Goal: Information Seeking & Learning: Learn about a topic

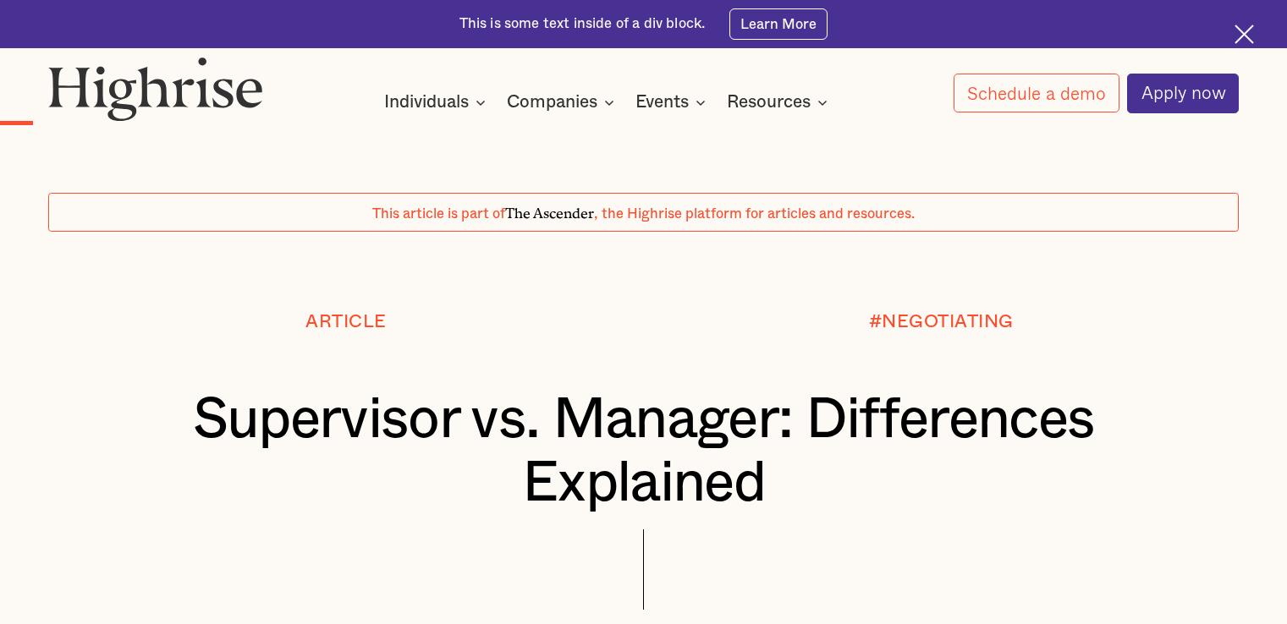
scroll to position [1641, 0]
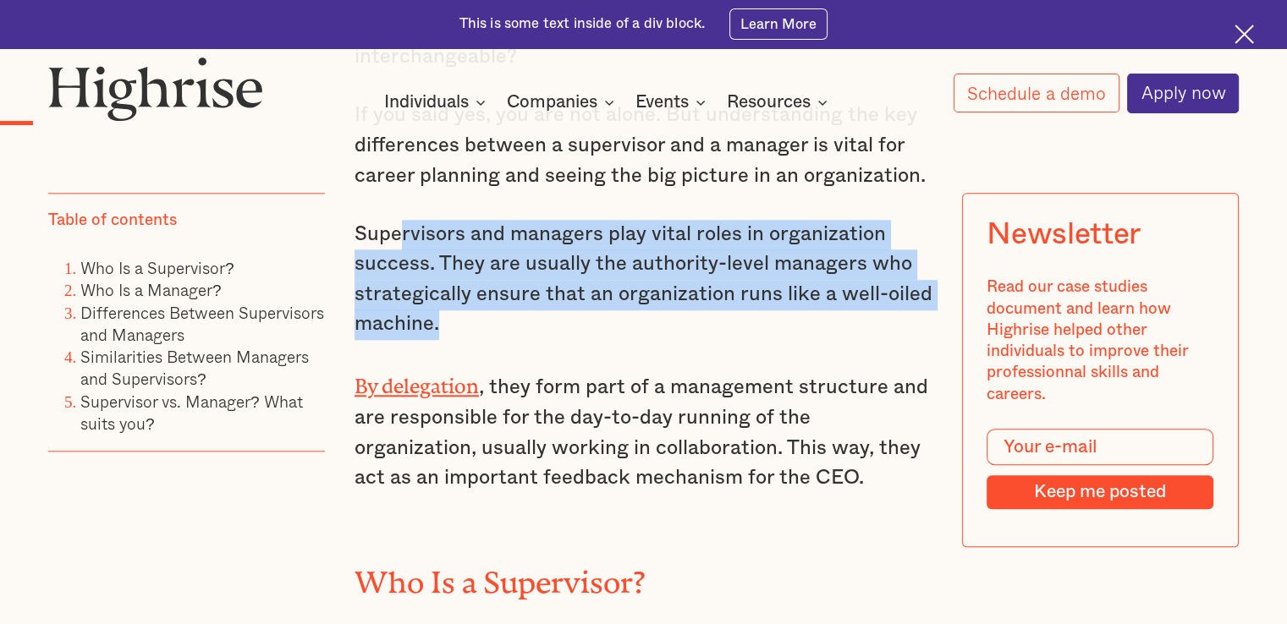
drag, startPoint x: 402, startPoint y: 207, endPoint x: 892, endPoint y: 284, distance: 495.9
click at [892, 284] on p "Supervisors and managers play vital roles in organization success. They are usu…" at bounding box center [643, 280] width 578 height 121
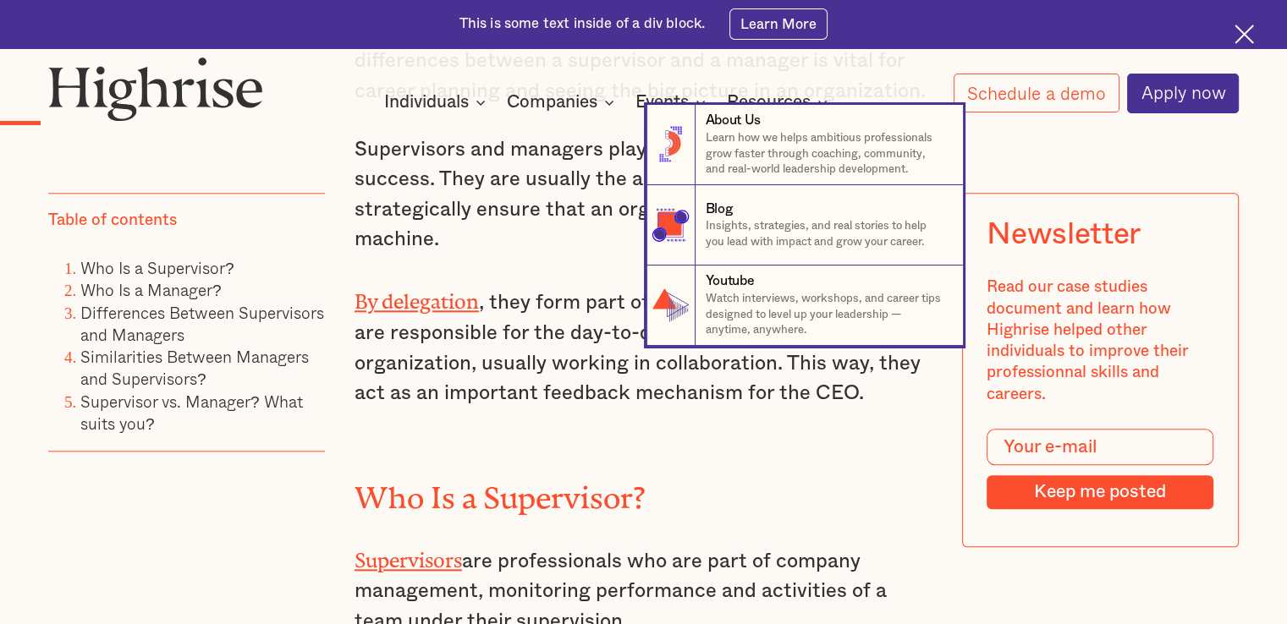
click at [585, 206] on nav "8 About Us Learn how we helps ambitious professionals grow faster through coach…" at bounding box center [643, 225] width 1287 height 241
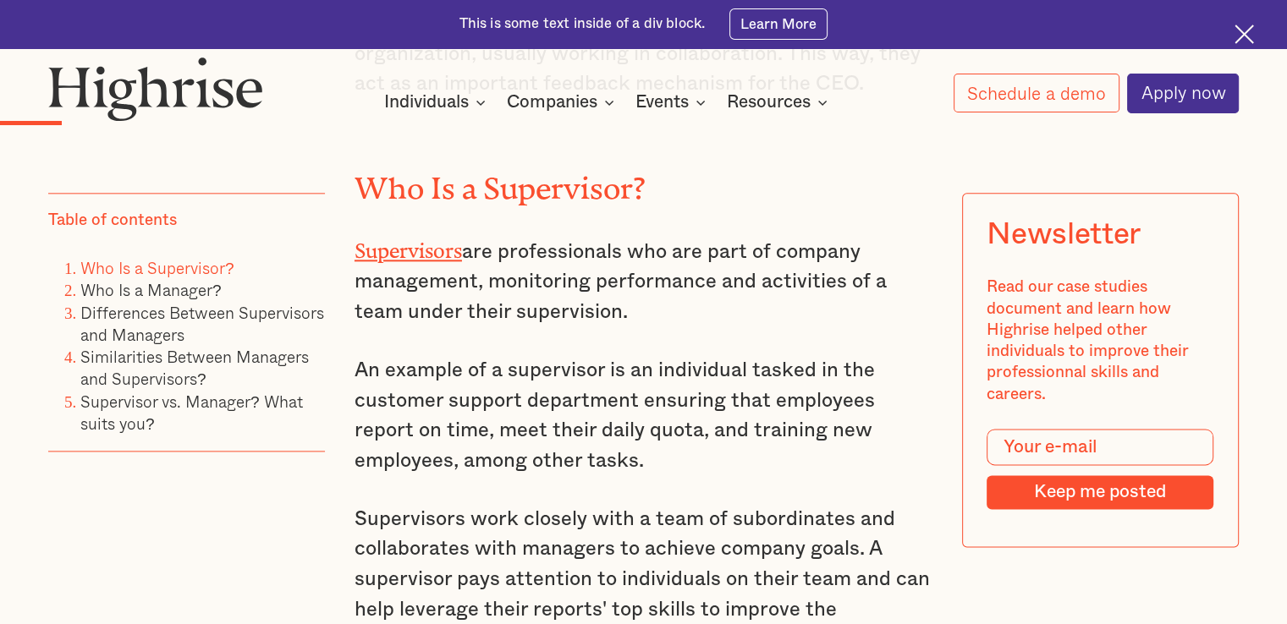
scroll to position [2064, 0]
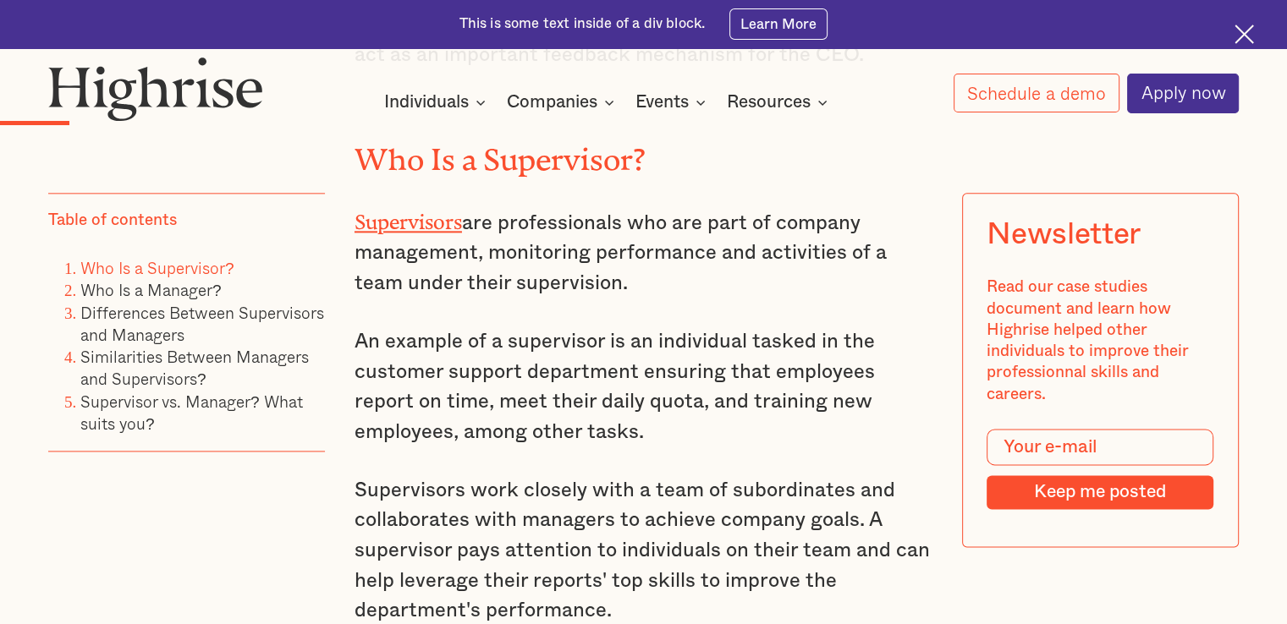
drag, startPoint x: 639, startPoint y: 186, endPoint x: 699, endPoint y: 241, distance: 81.4
click at [701, 242] on p "Supervisors are professionals who are part of company management, monitoring pe…" at bounding box center [643, 252] width 578 height 96
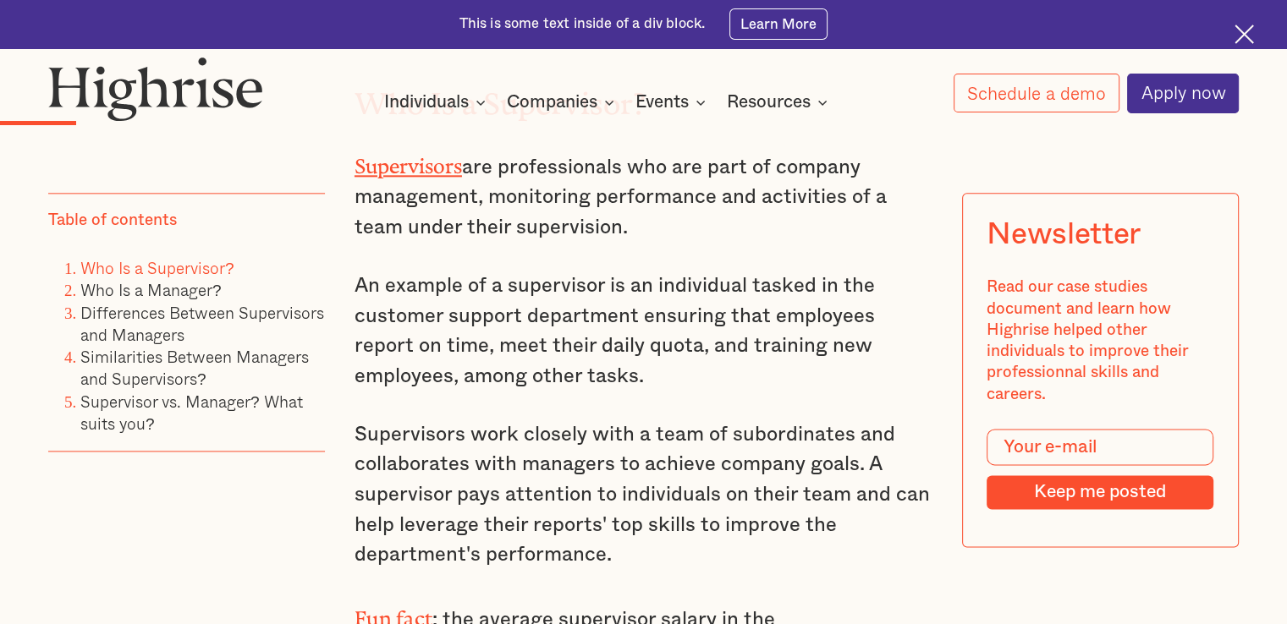
scroll to position [2149, 0]
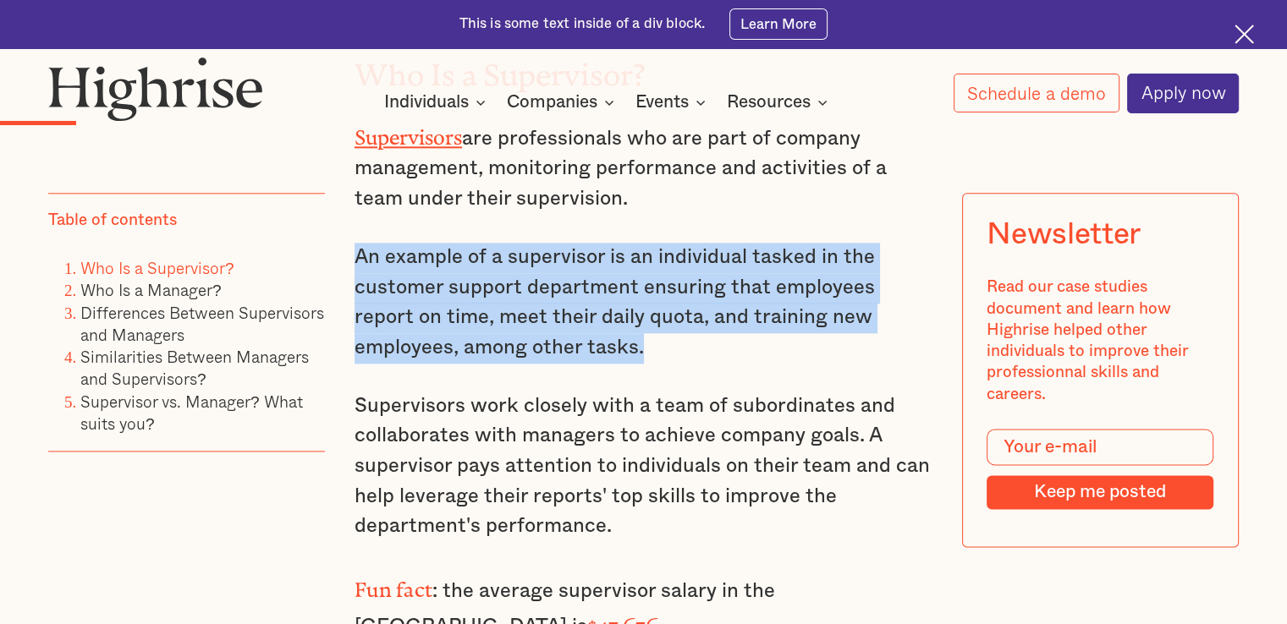
drag, startPoint x: 354, startPoint y: 214, endPoint x: 899, endPoint y: 312, distance: 553.6
click at [899, 312] on p "An example of a supervisor is an individual tasked in the customer support depa…" at bounding box center [643, 303] width 578 height 121
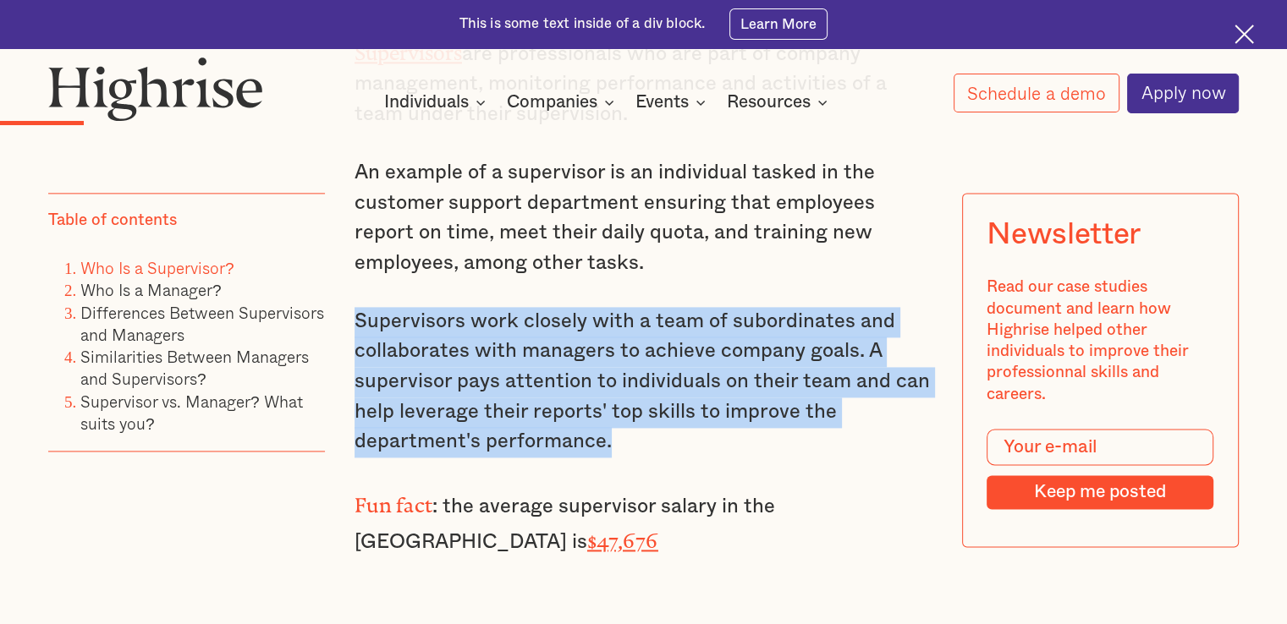
drag, startPoint x: 352, startPoint y: 283, endPoint x: 827, endPoint y: 420, distance: 493.8
click at [827, 420] on p "Supervisors work closely with a team of subordinates and collaborates with mana…" at bounding box center [643, 382] width 578 height 151
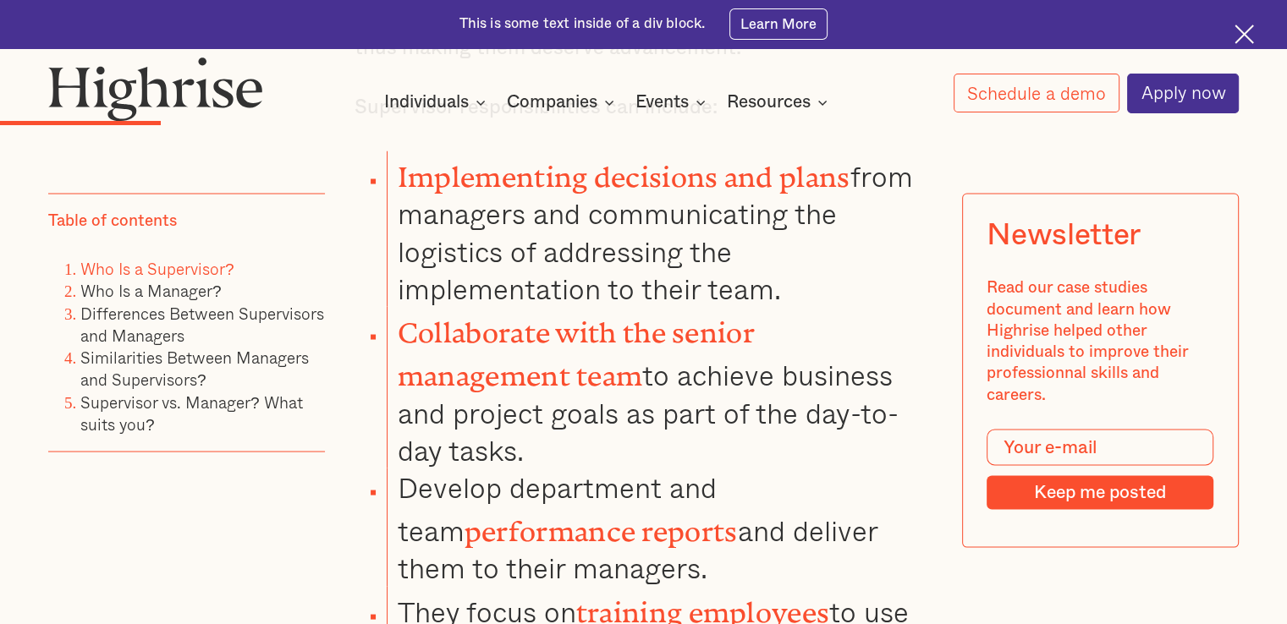
scroll to position [3164, 0]
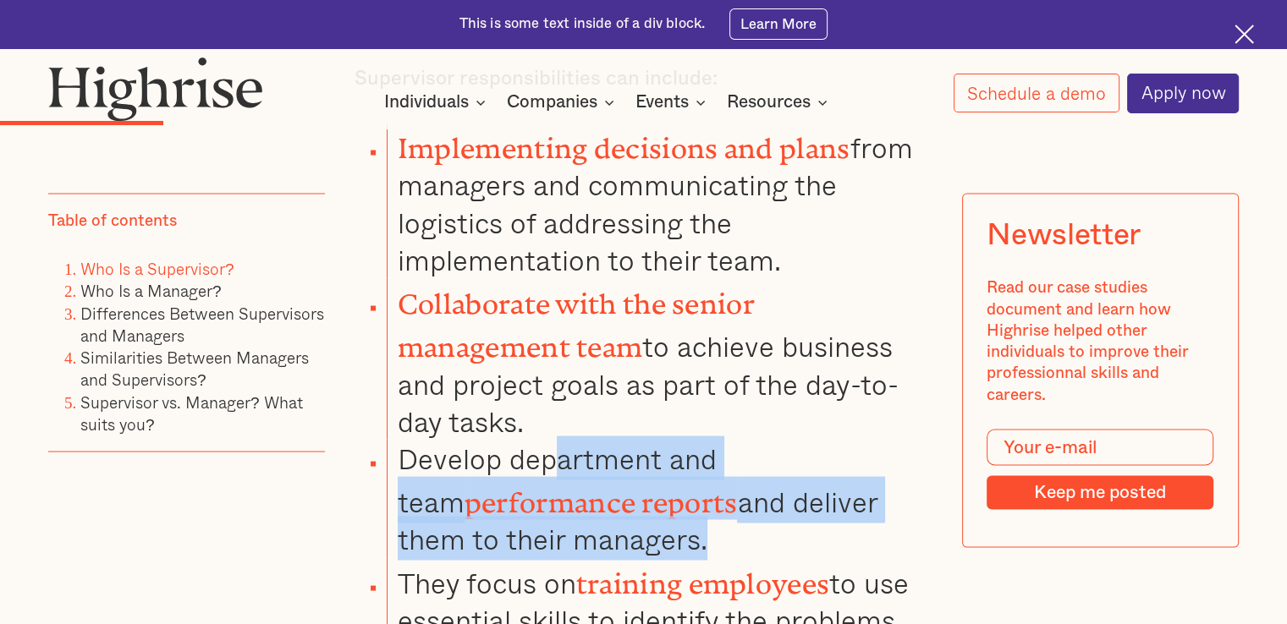
drag, startPoint x: 557, startPoint y: 409, endPoint x: 906, endPoint y: 464, distance: 353.9
click at [906, 464] on li "Develop department and team performance reports and deliver them to their manag…" at bounding box center [660, 498] width 546 height 118
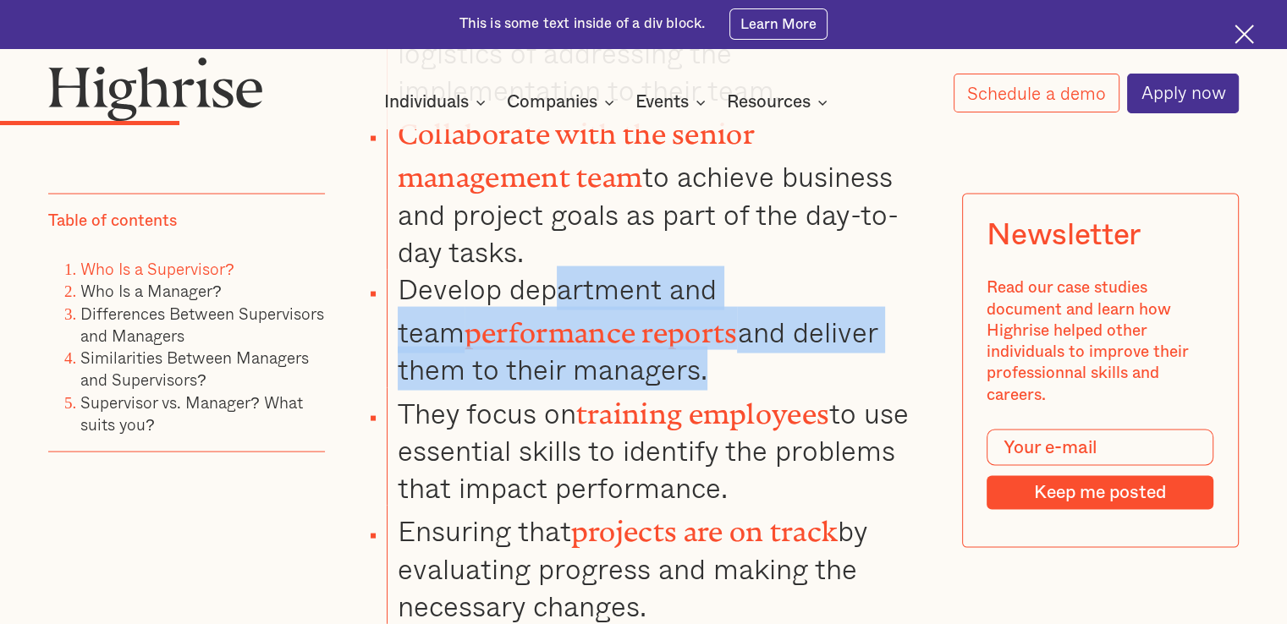
scroll to position [3418, 0]
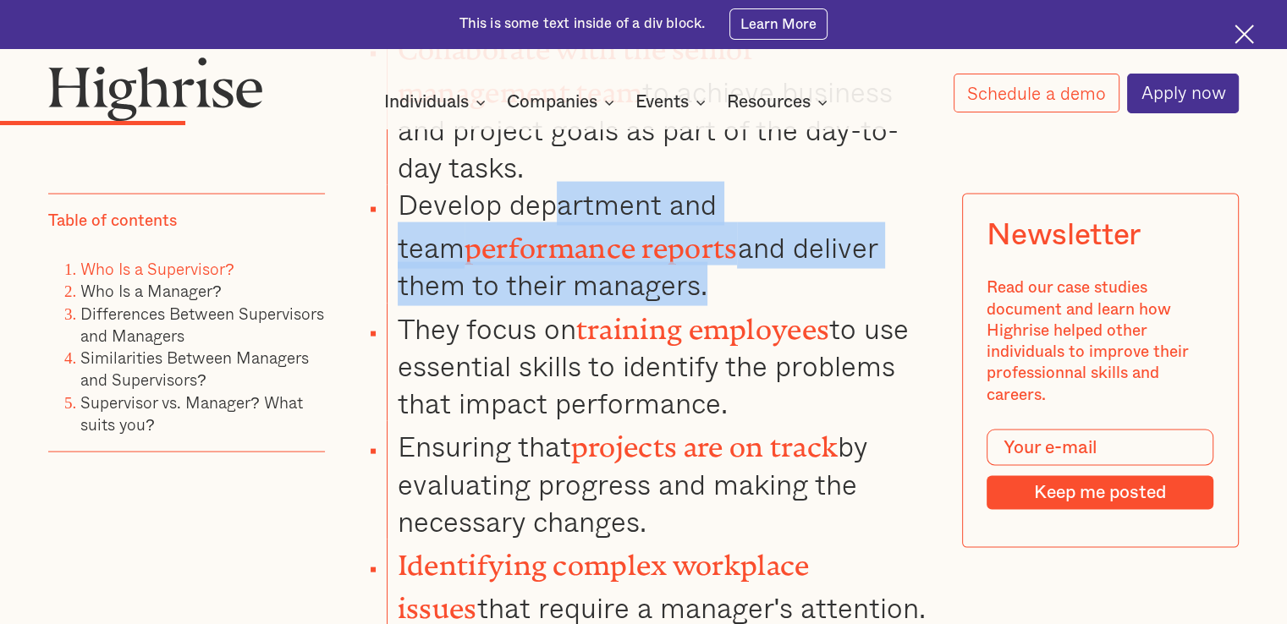
drag, startPoint x: 583, startPoint y: 390, endPoint x: 888, endPoint y: 437, distance: 308.2
click at [888, 437] on li "Ensuring that projects are on track by evaluating progress and making the neces…" at bounding box center [660, 480] width 546 height 118
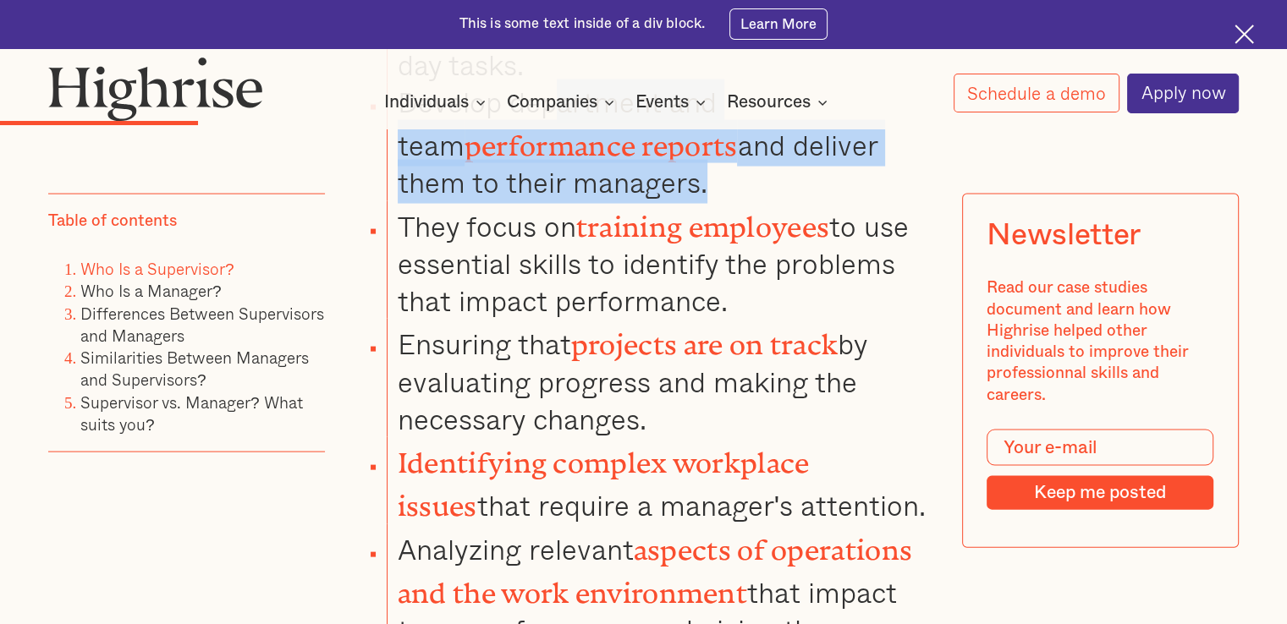
scroll to position [3587, 0]
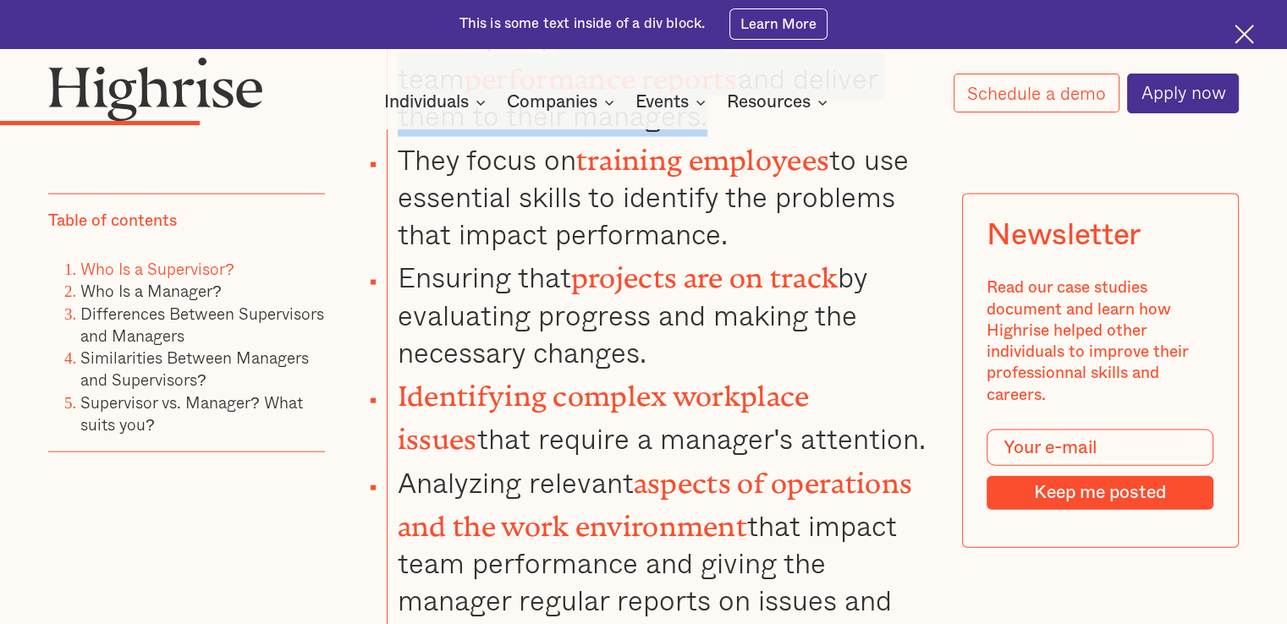
drag, startPoint x: 436, startPoint y: 320, endPoint x: 917, endPoint y: 354, distance: 482.6
click at [917, 371] on li "Identifying complex workplace issues that require a manager's attention." at bounding box center [660, 414] width 546 height 86
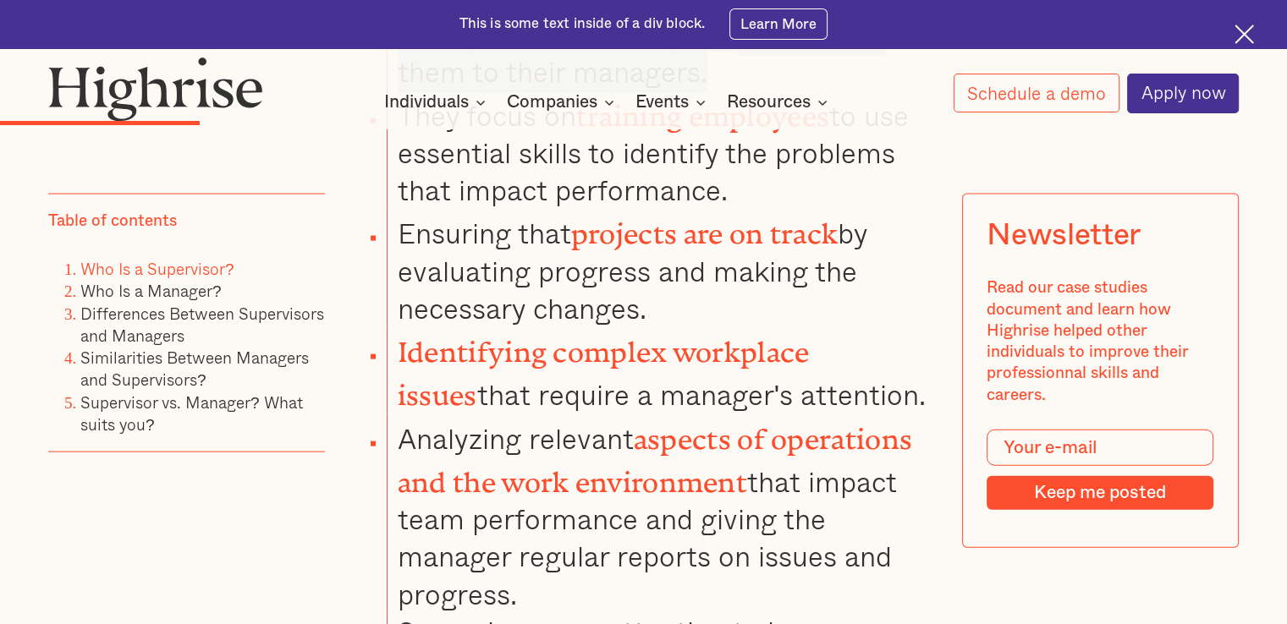
scroll to position [3672, 0]
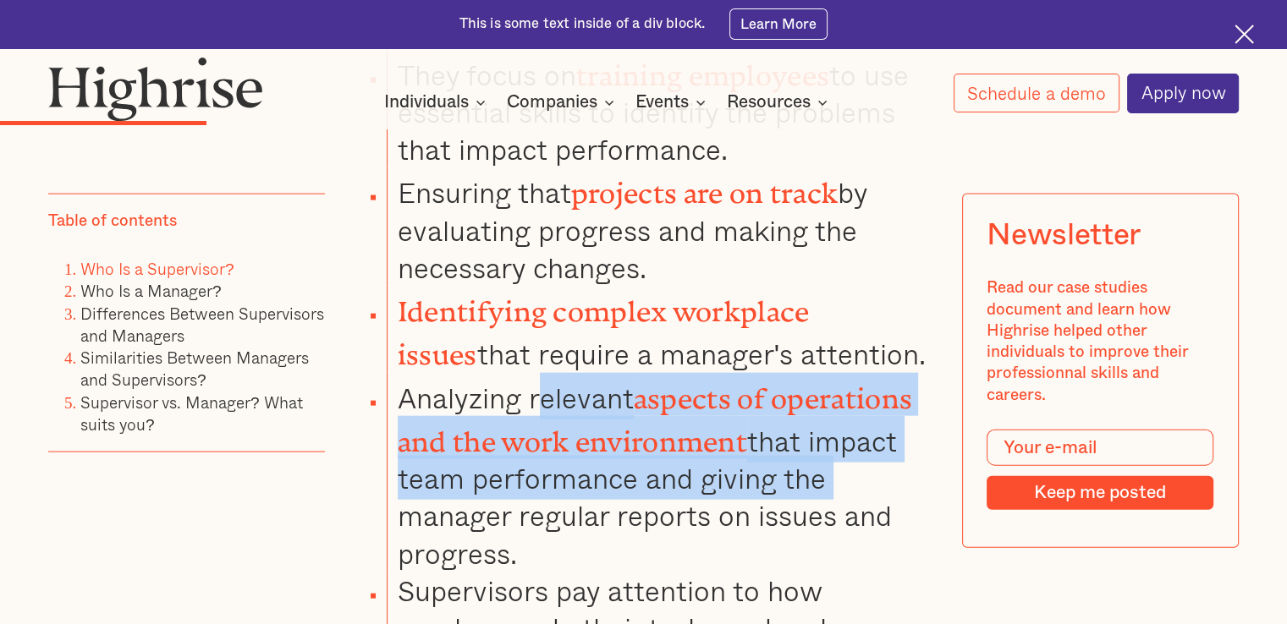
drag, startPoint x: 538, startPoint y: 315, endPoint x: 911, endPoint y: 376, distance: 378.2
click at [911, 376] on li "Analyzing relevant aspects of operations and the work environment that impact t…" at bounding box center [660, 472] width 546 height 199
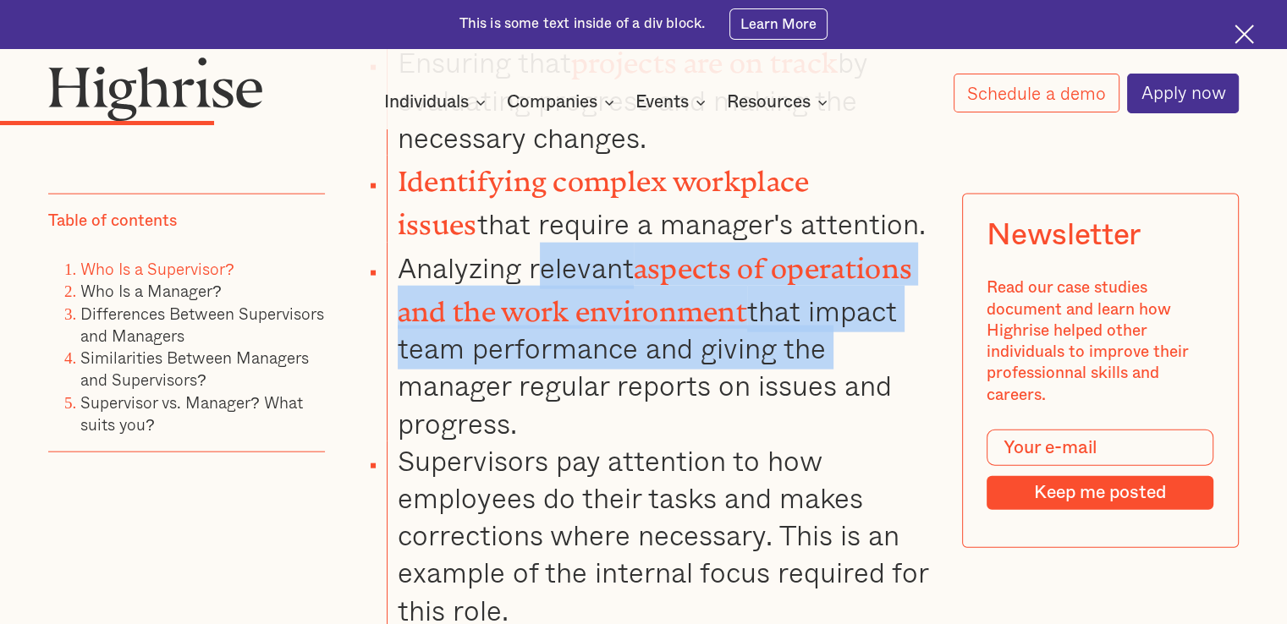
scroll to position [3841, 0]
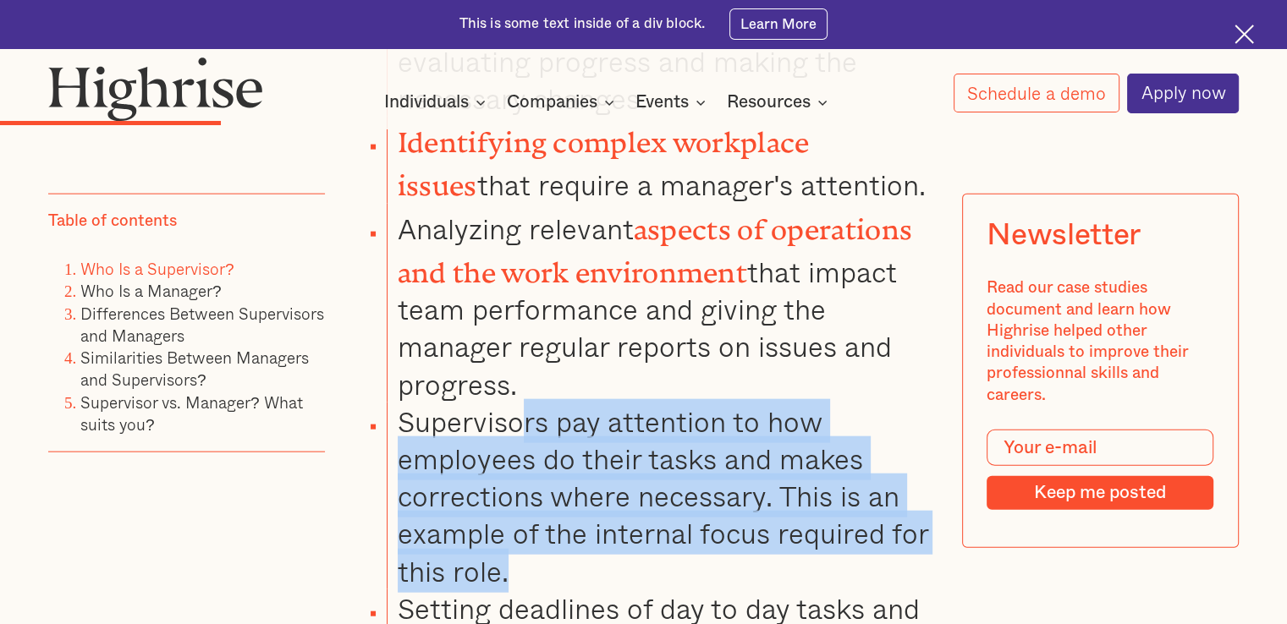
drag, startPoint x: 523, startPoint y: 337, endPoint x: 901, endPoint y: 474, distance: 402.3
click at [901, 474] on li "Supervisors pay attention to how employees do their tasks and makes corrections…" at bounding box center [660, 496] width 546 height 187
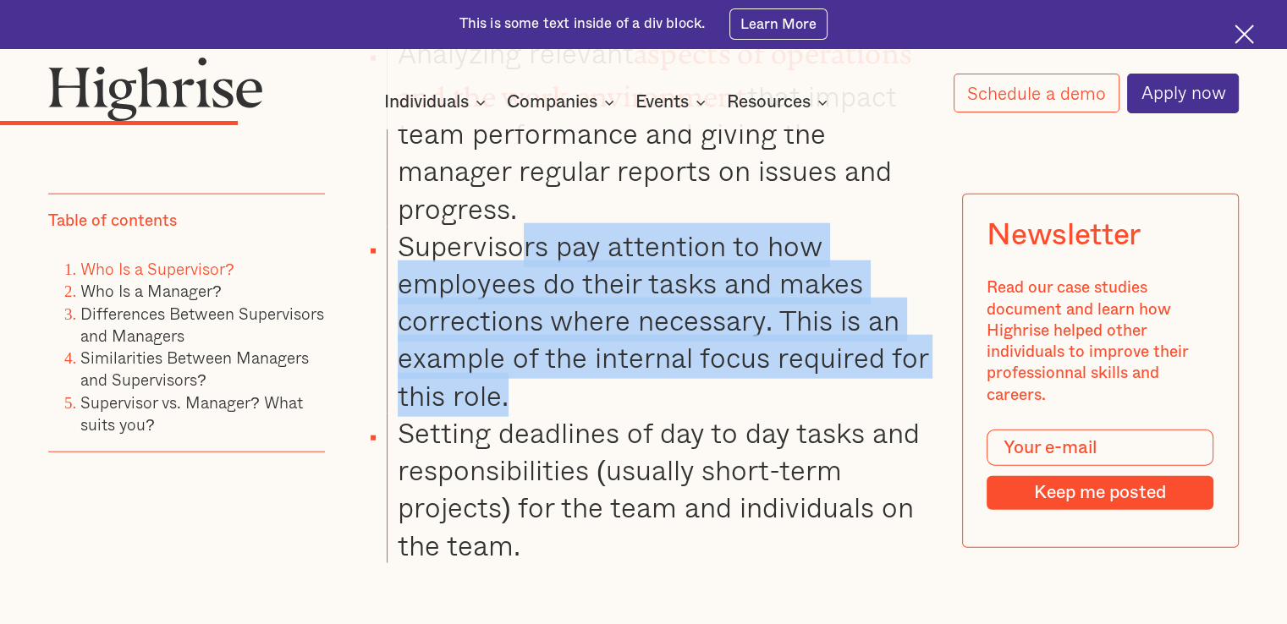
scroll to position [4010, 0]
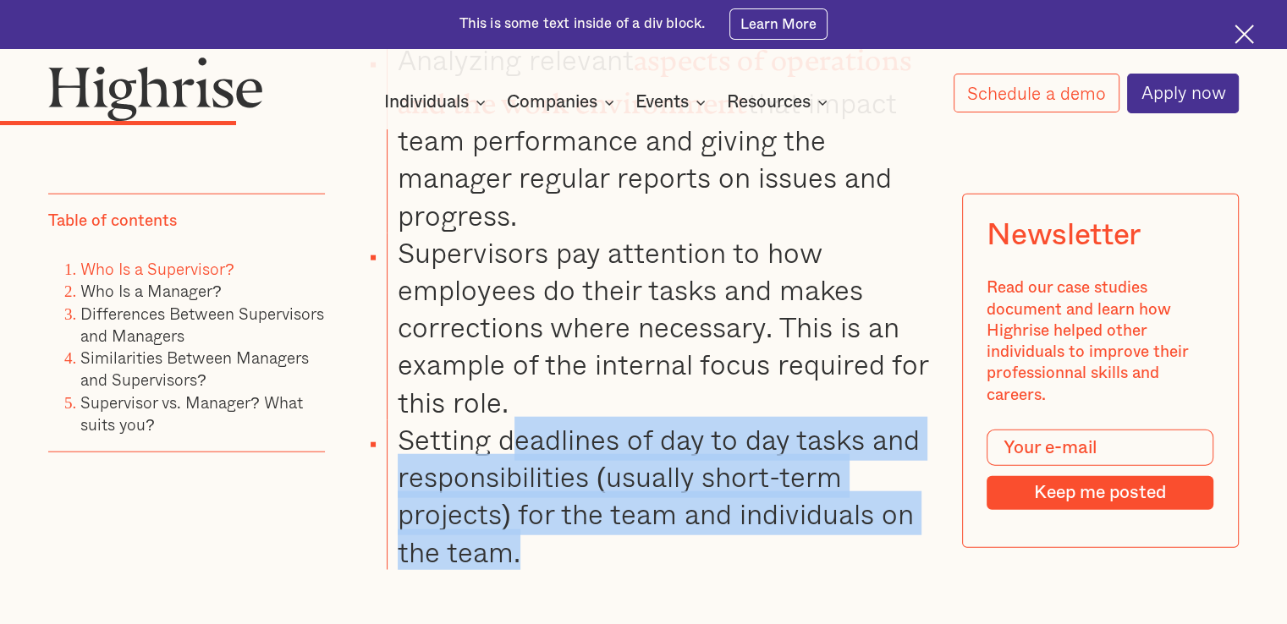
drag, startPoint x: 514, startPoint y: 353, endPoint x: 891, endPoint y: 453, distance: 389.7
click at [891, 453] on li "Setting deadlines of day to day tasks and responsibilities (usually short-term …" at bounding box center [660, 495] width 546 height 150
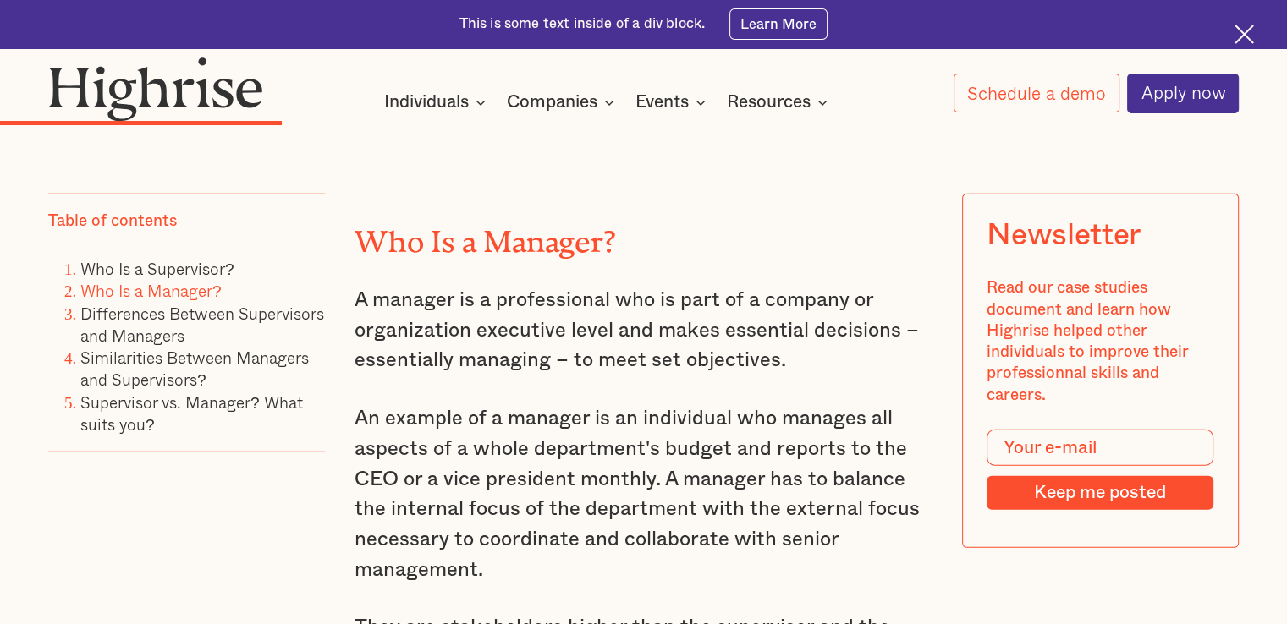
scroll to position [4602, 0]
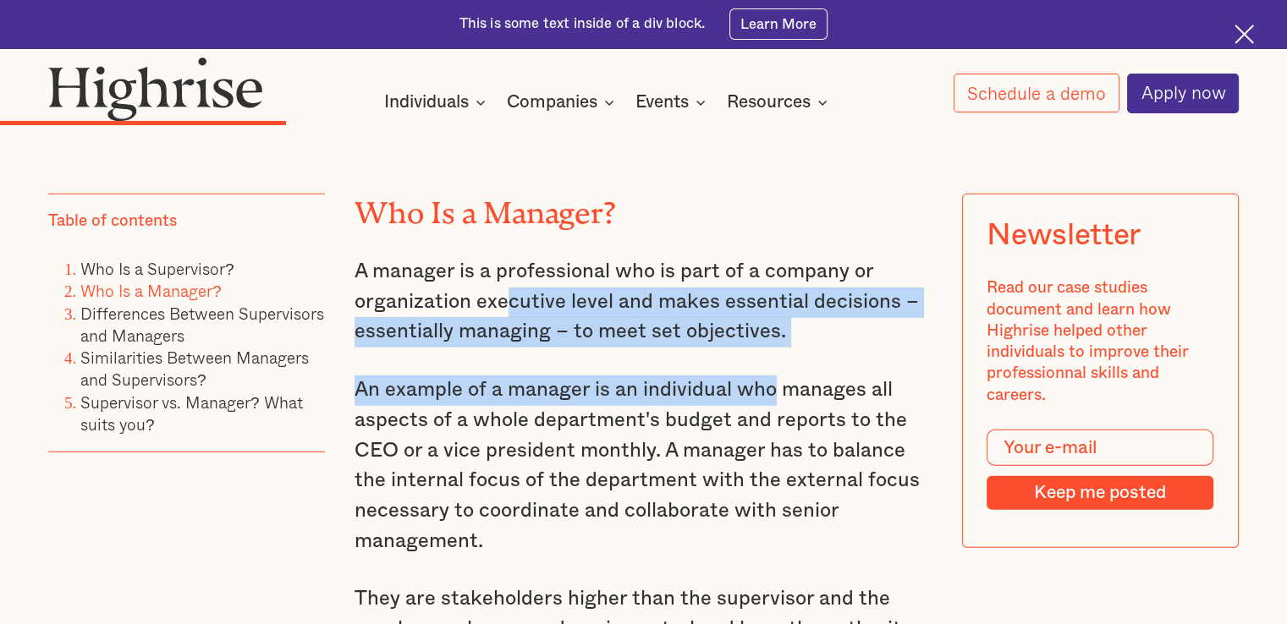
drag, startPoint x: 507, startPoint y: 226, endPoint x: 773, endPoint y: 287, distance: 273.4
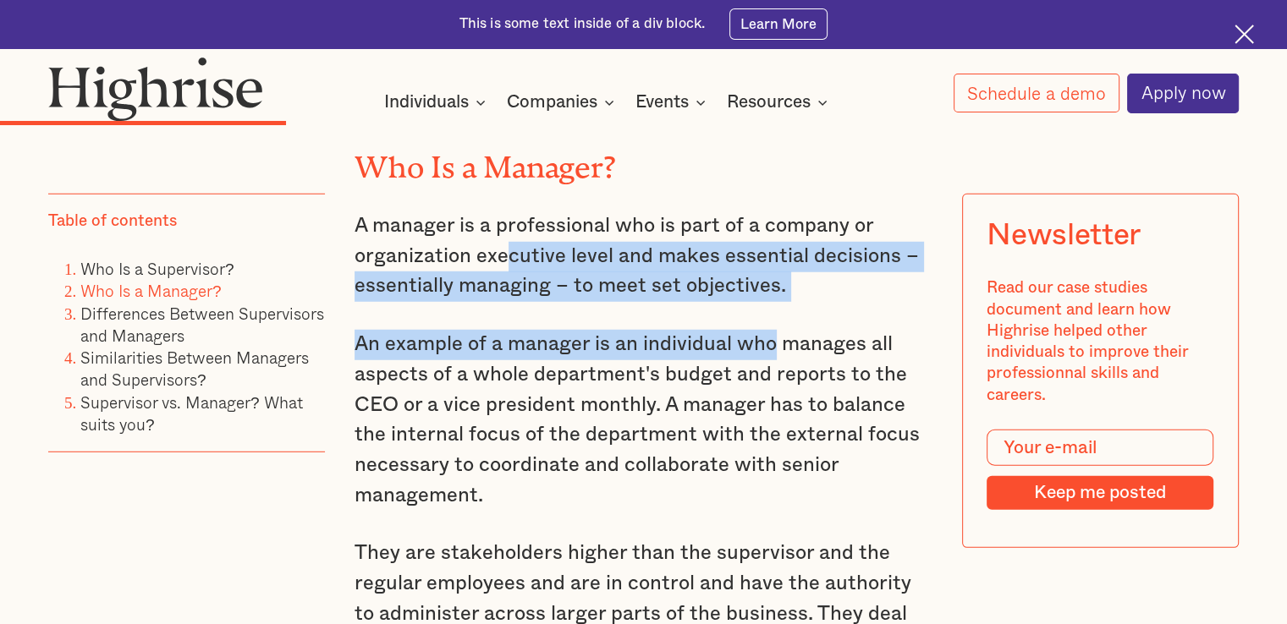
scroll to position [4687, 0]
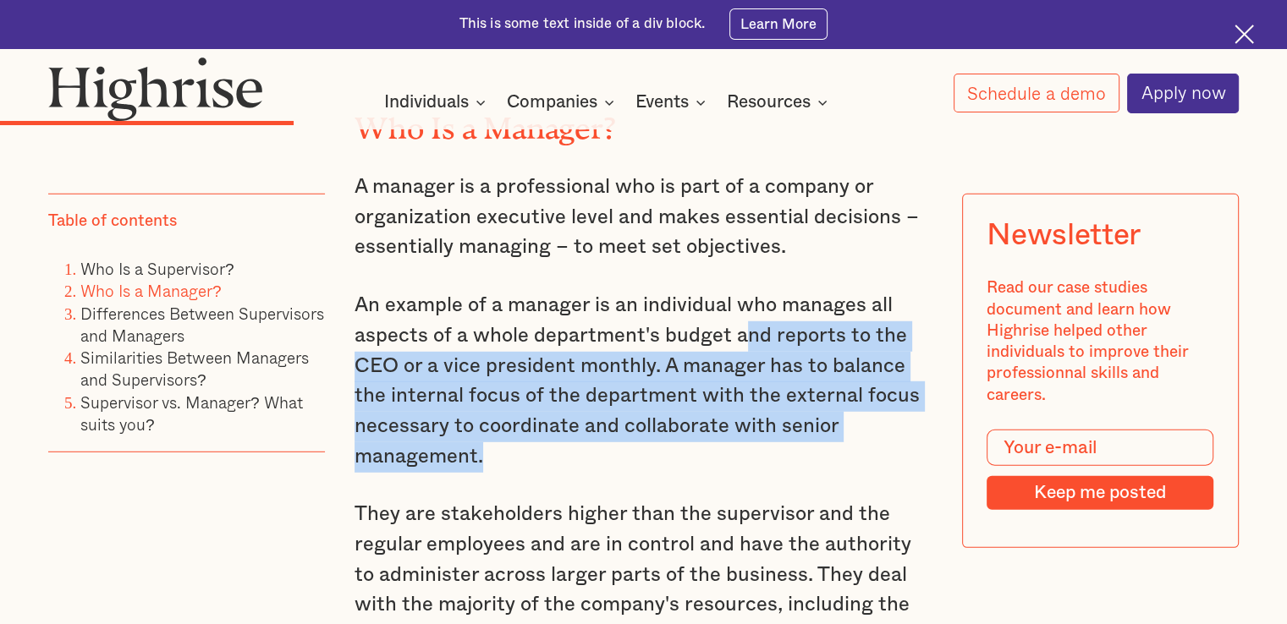
drag, startPoint x: 739, startPoint y: 258, endPoint x: 828, endPoint y: 372, distance: 145.2
click at [828, 372] on p "An example of a manager is an individual who manages all aspects of a whole dep…" at bounding box center [643, 381] width 578 height 181
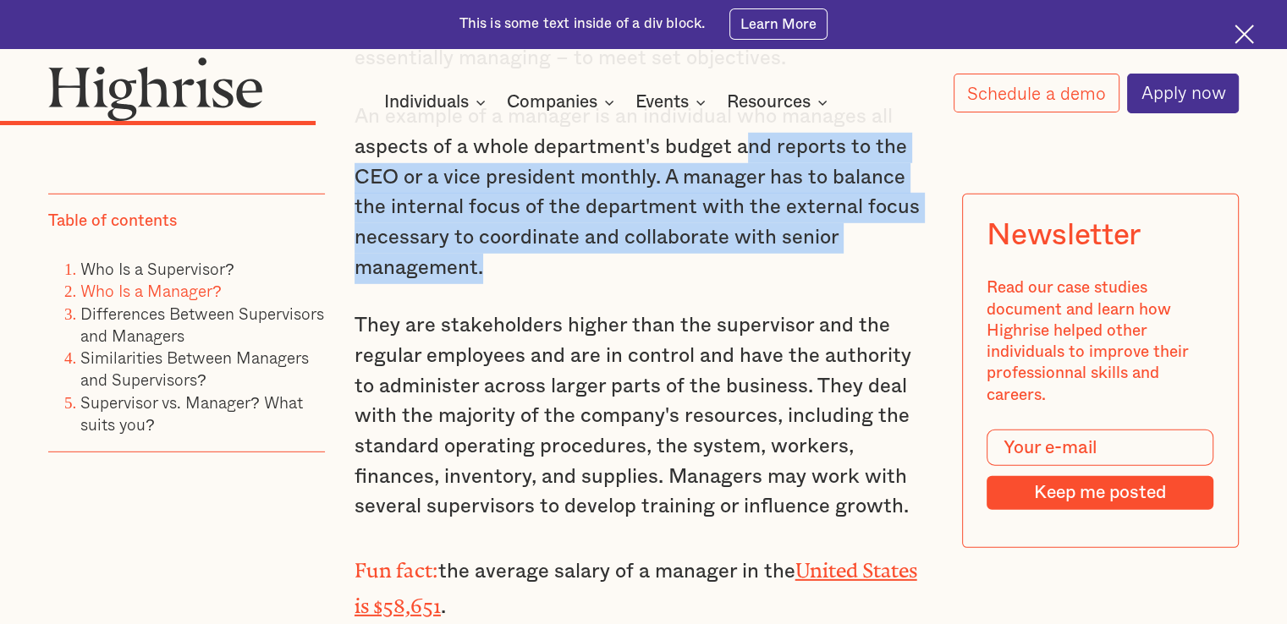
scroll to position [4772, 0]
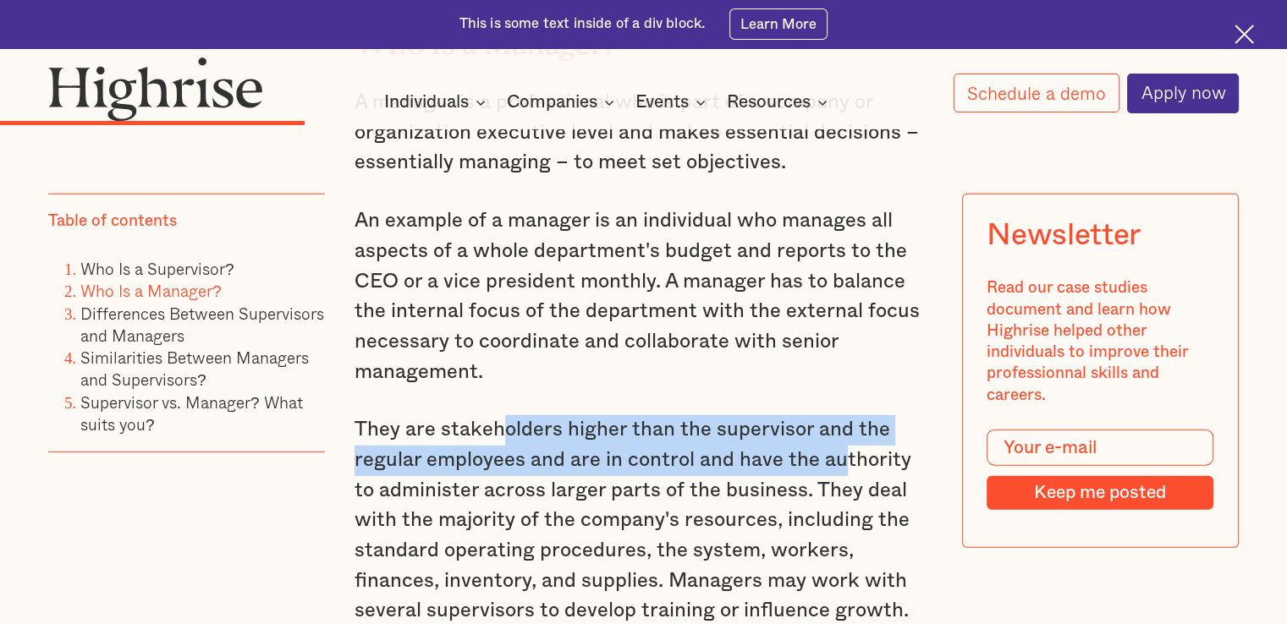
drag, startPoint x: 501, startPoint y: 349, endPoint x: 843, endPoint y: 379, distance: 343.2
click at [843, 415] on p "They are stakeholders higher than the supervisor and the regular employees and …" at bounding box center [643, 520] width 578 height 211
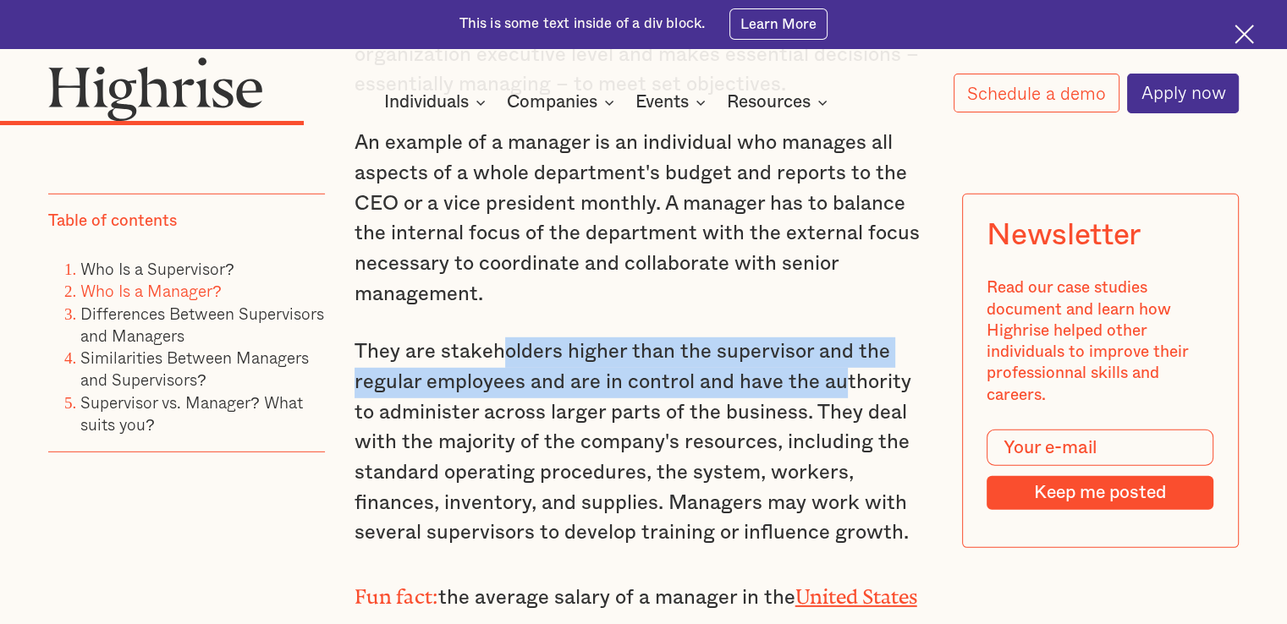
scroll to position [4856, 0]
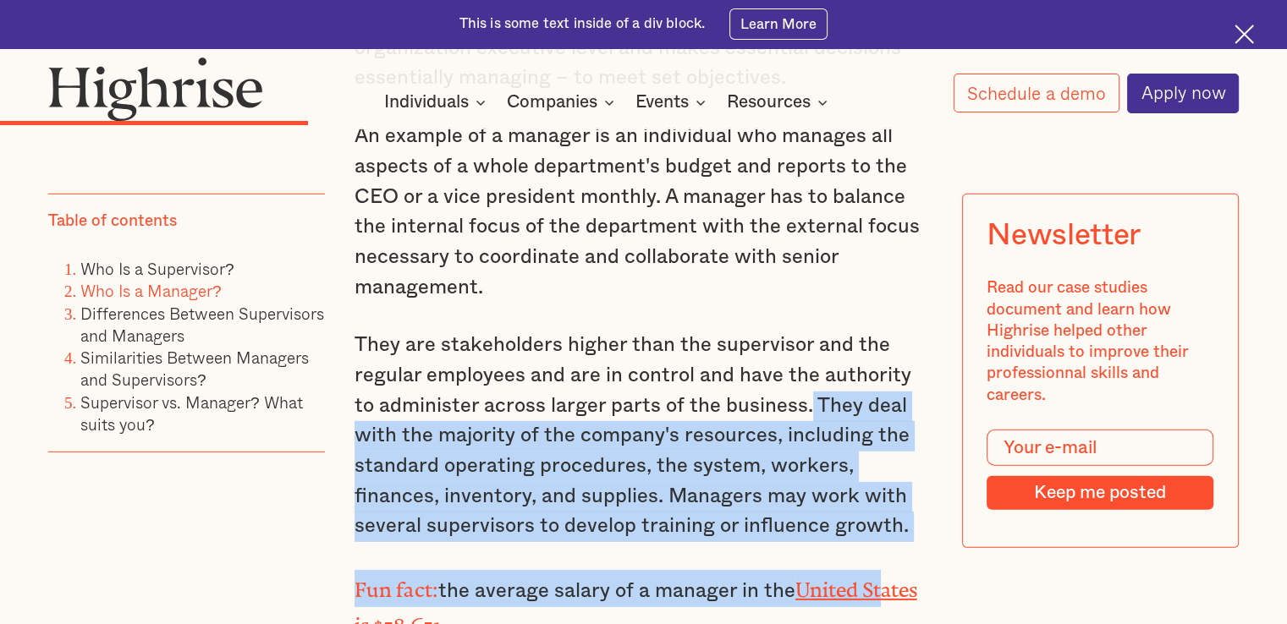
drag, startPoint x: 783, startPoint y: 321, endPoint x: 888, endPoint y: 479, distance: 189.1
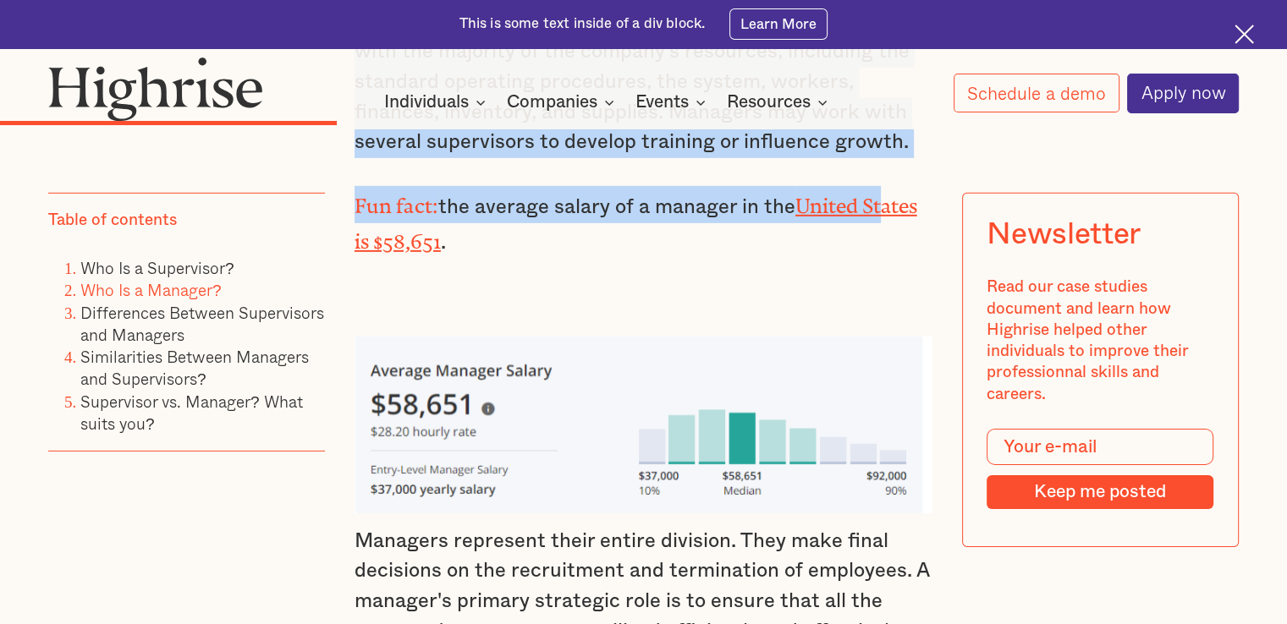
scroll to position [5279, 0]
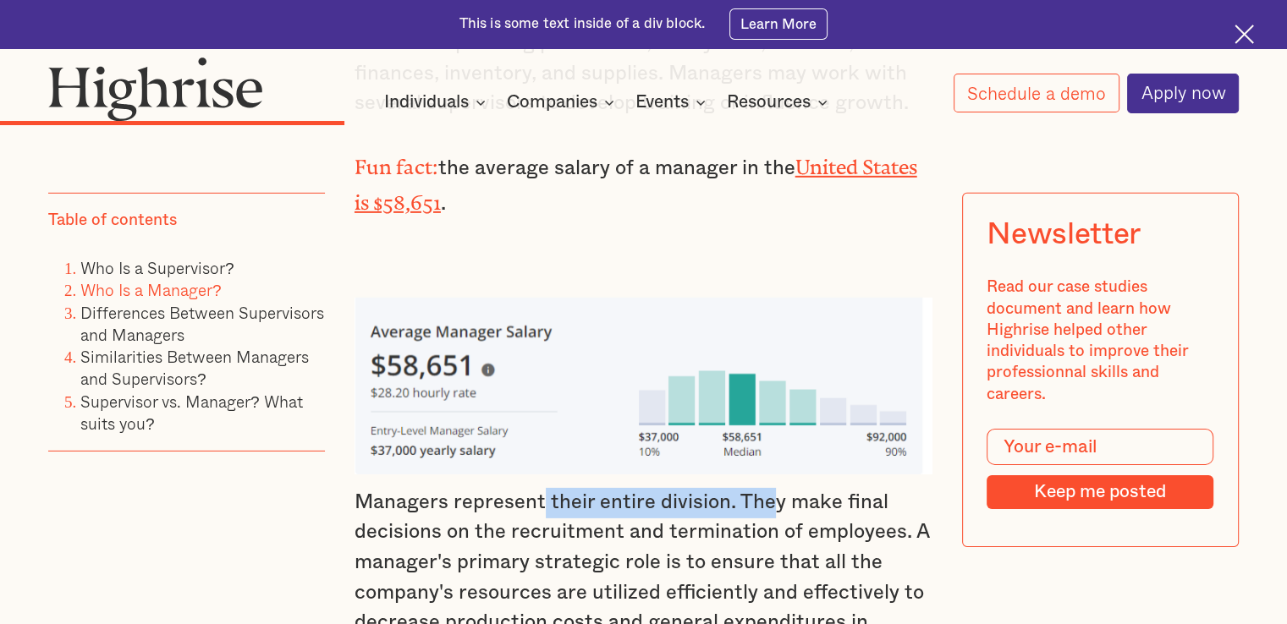
drag, startPoint x: 539, startPoint y: 415, endPoint x: 767, endPoint y: 430, distance: 228.9
click at [767, 488] on p "Managers represent their entire division. They make final decisions on the recr…" at bounding box center [643, 608] width 578 height 241
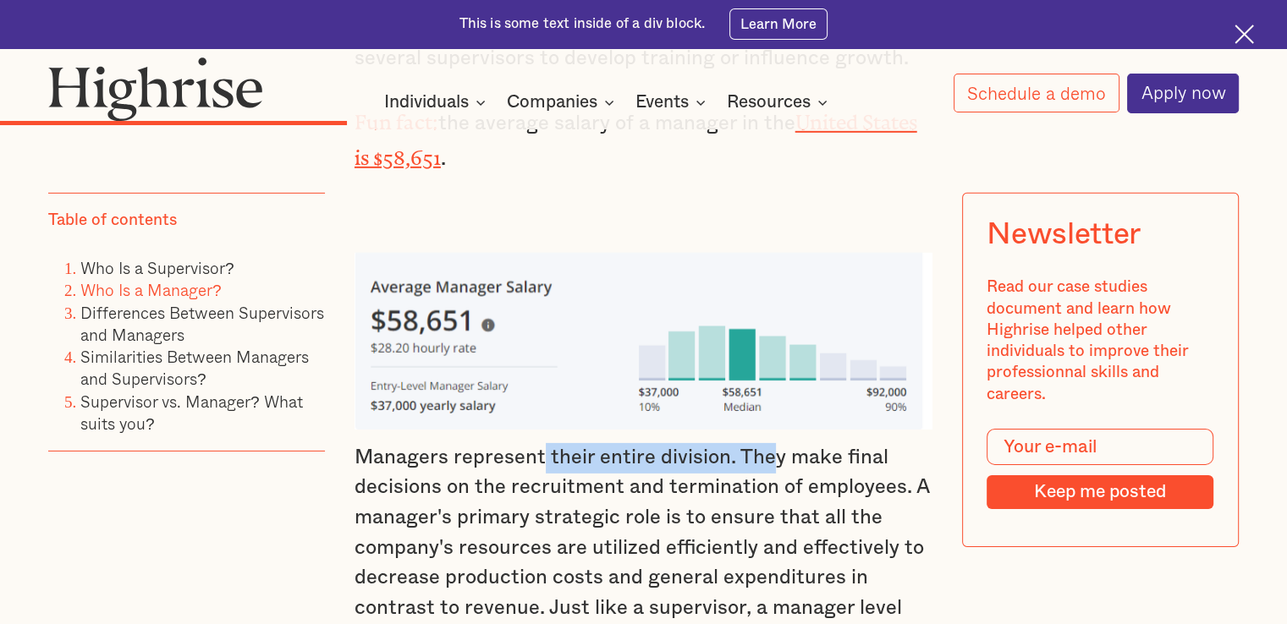
scroll to position [5364, 0]
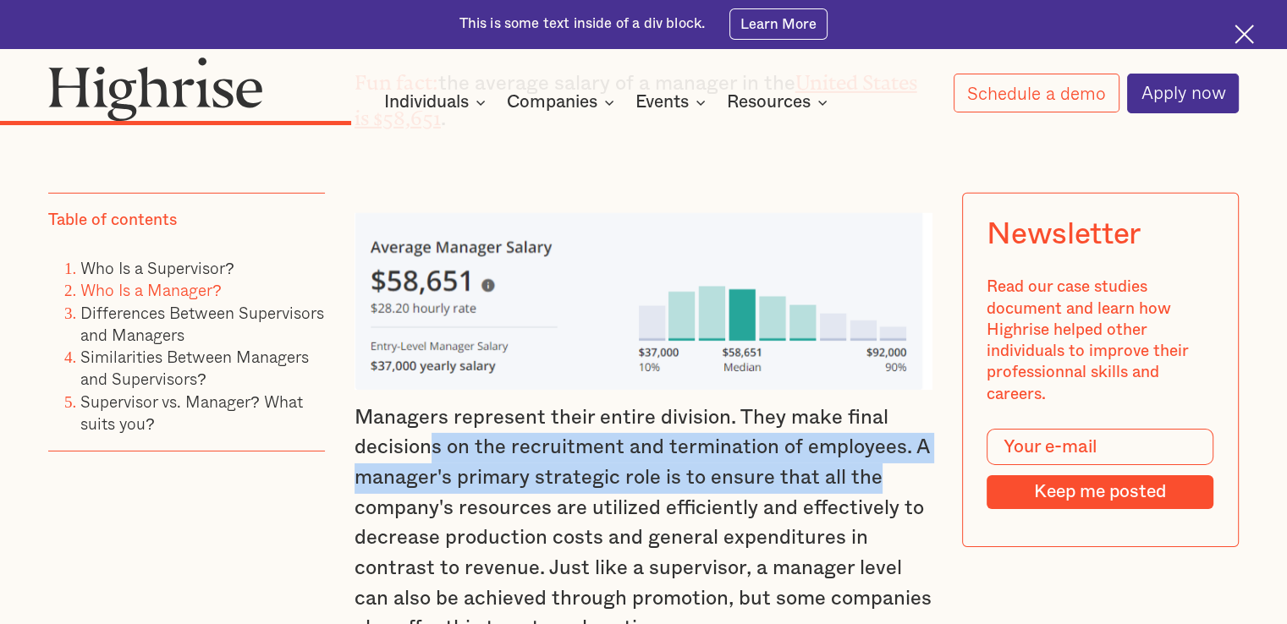
drag, startPoint x: 430, startPoint y: 367, endPoint x: 875, endPoint y: 397, distance: 446.0
click at [875, 404] on p "Managers represent their entire division. They make final decisions on the recr…" at bounding box center [643, 524] width 578 height 241
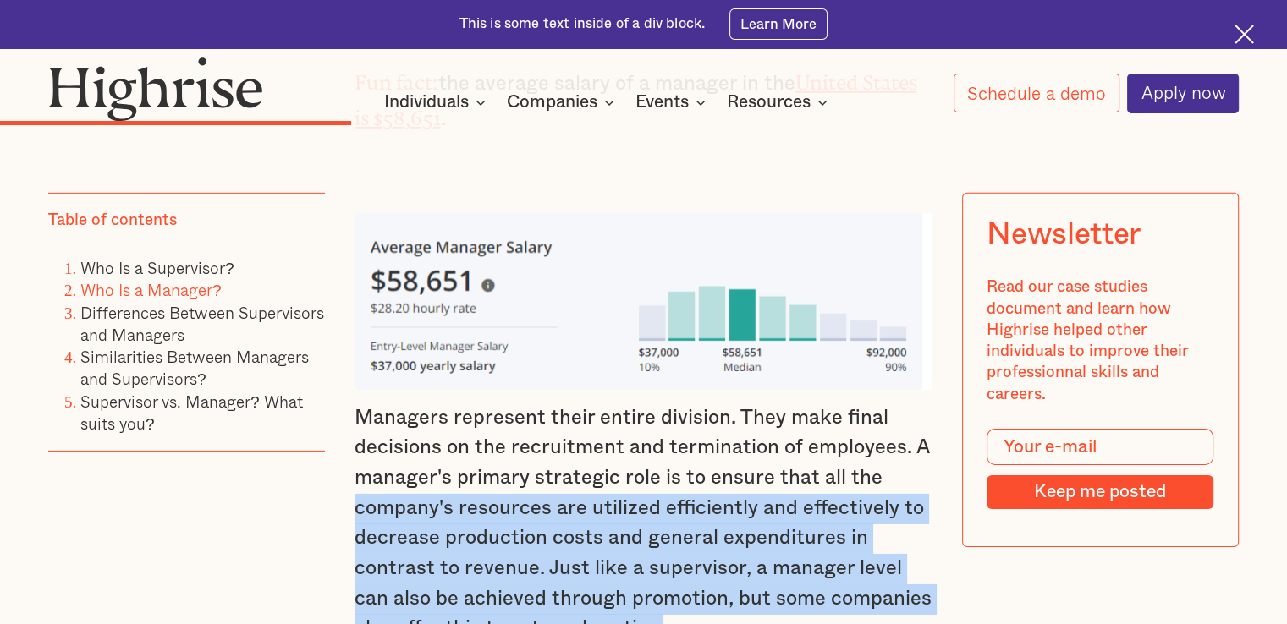
drag, startPoint x: 348, startPoint y: 427, endPoint x: 810, endPoint y: 544, distance: 476.5
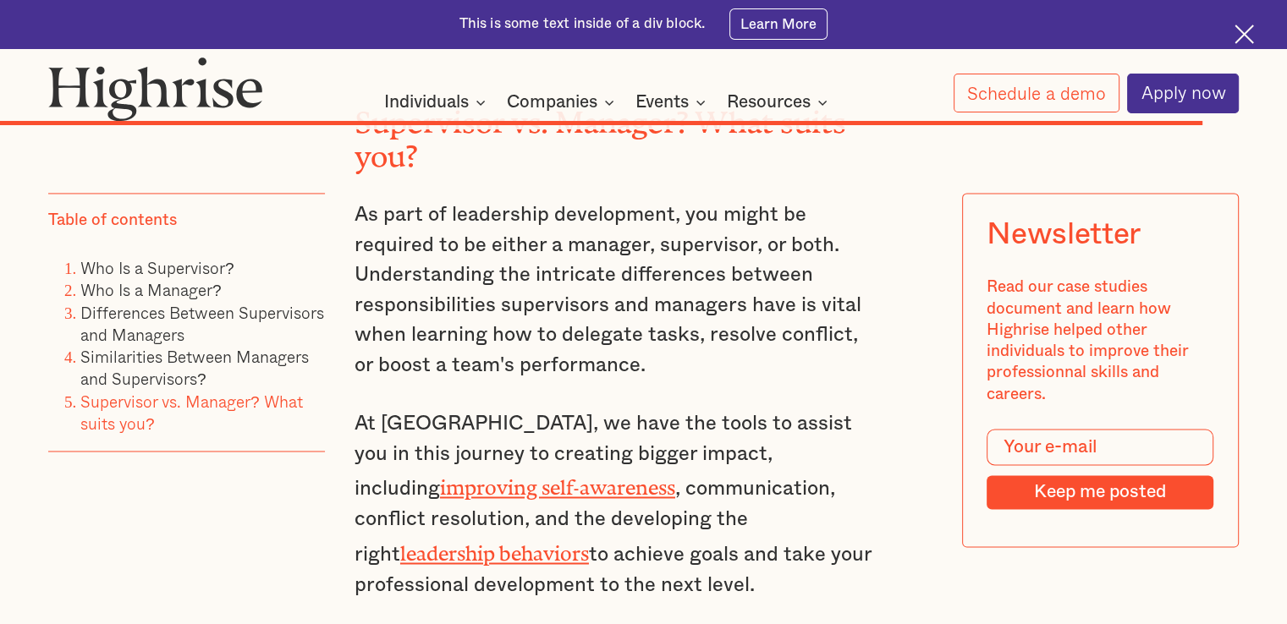
scroll to position [15517, 0]
